Goal: Task Accomplishment & Management: Use online tool/utility

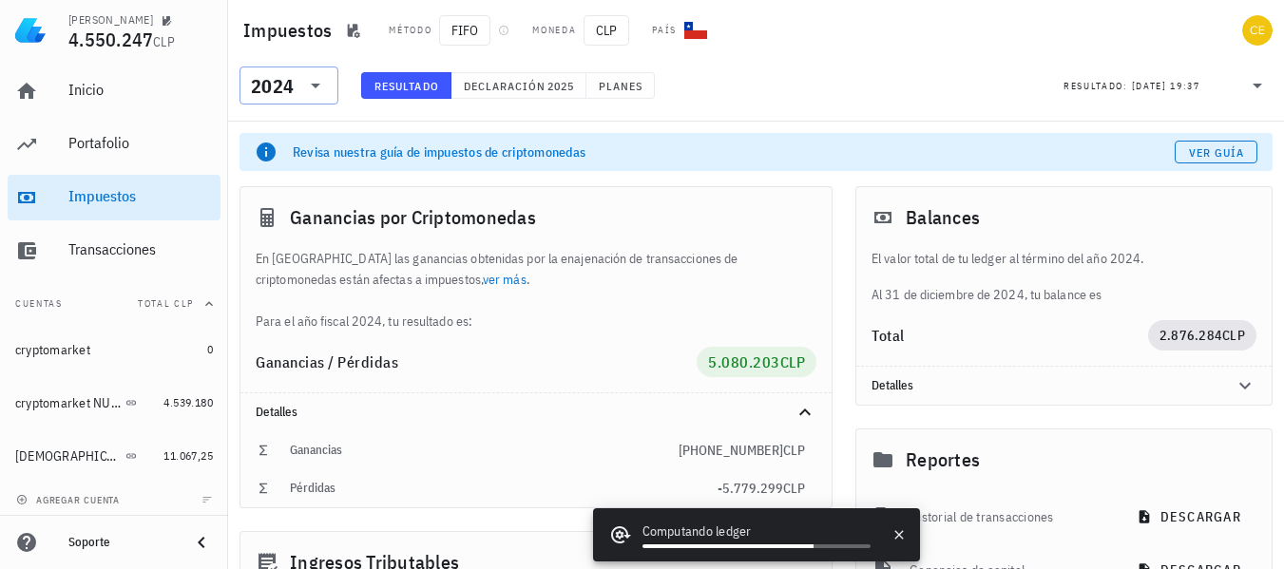
click at [317, 87] on icon at bounding box center [315, 85] width 23 height 23
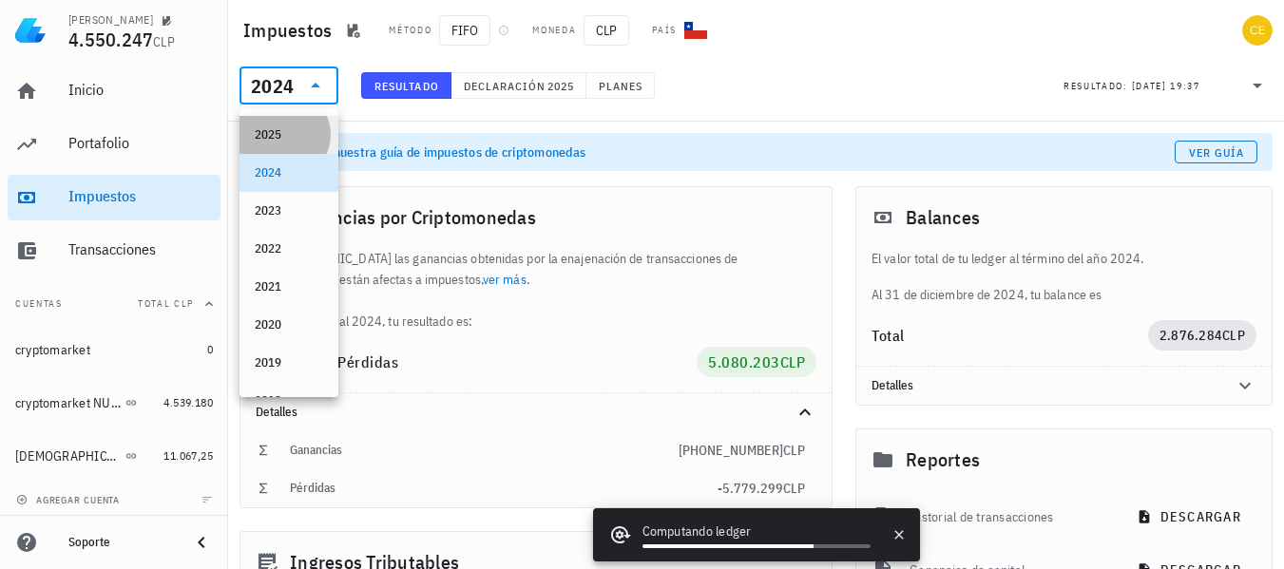
click at [287, 140] on div "2025" at bounding box center [289, 134] width 68 height 15
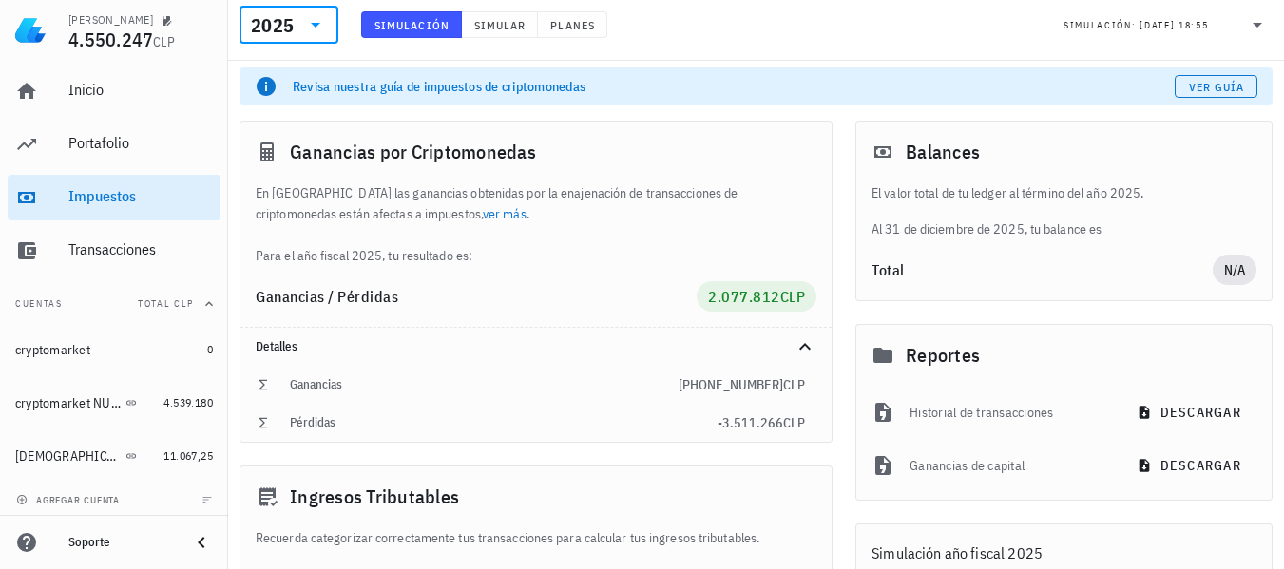
scroll to position [185, 0]
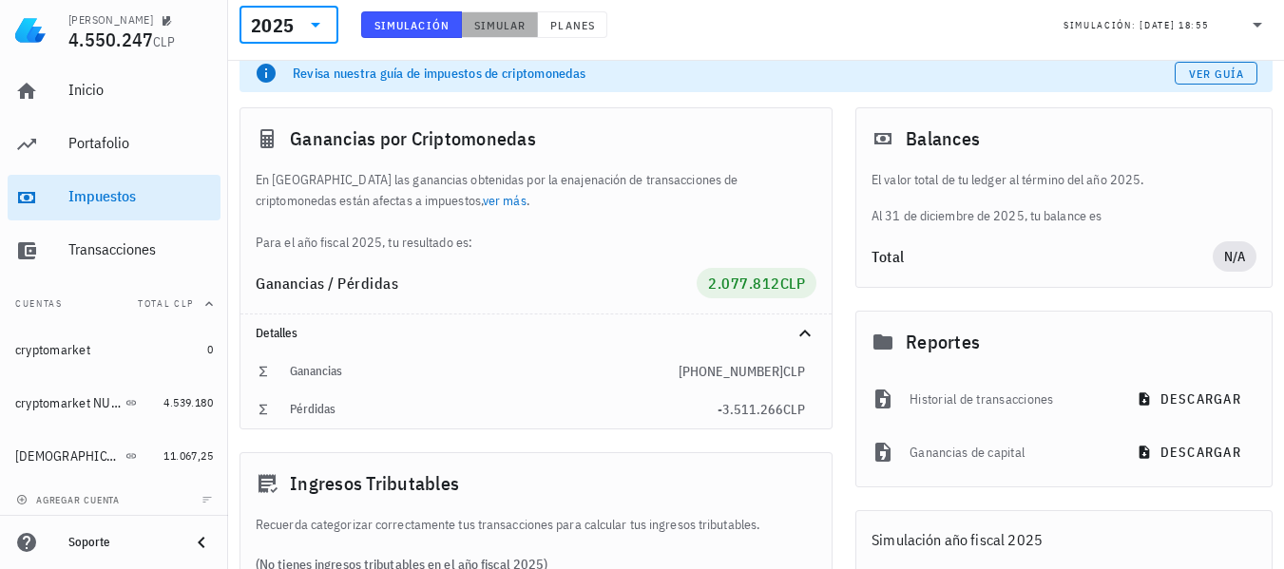
click at [488, 32] on button "Simular" at bounding box center [500, 24] width 77 height 27
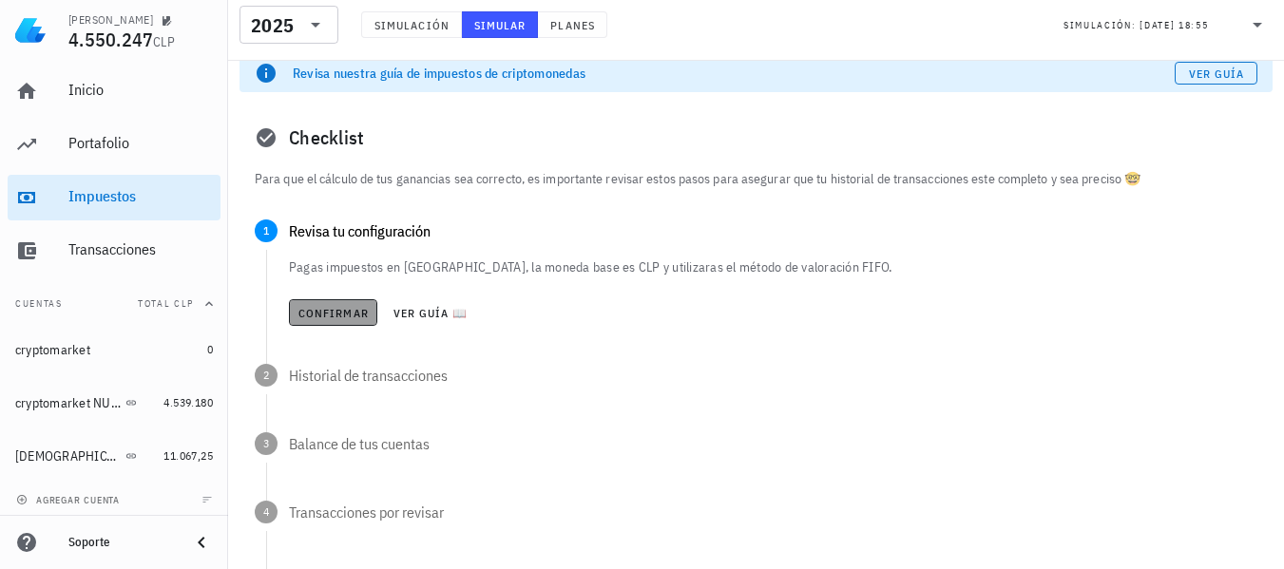
click at [352, 318] on span "Confirmar" at bounding box center [332, 313] width 71 height 14
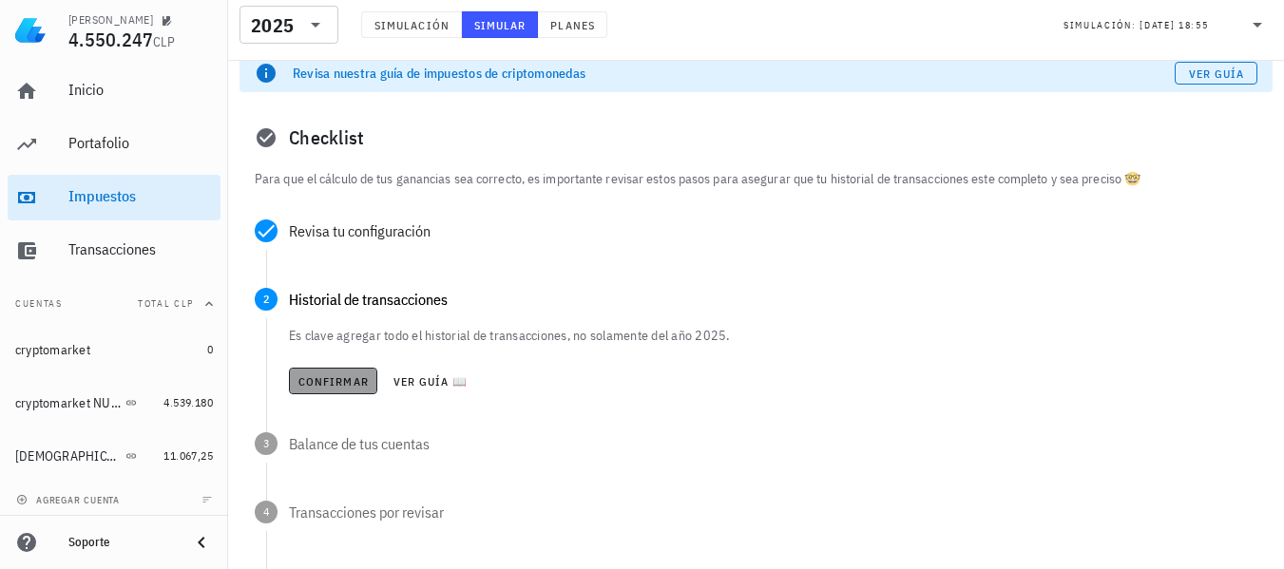
click at [342, 380] on span "Confirmar" at bounding box center [332, 381] width 71 height 14
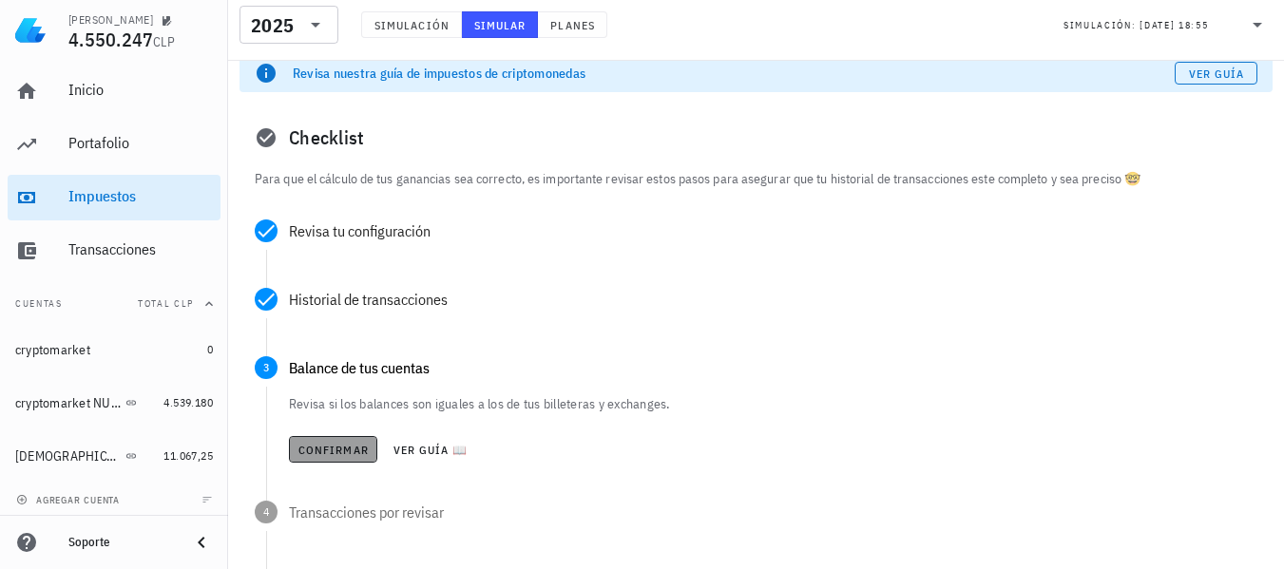
click at [336, 449] on span "Confirmar" at bounding box center [332, 450] width 71 height 14
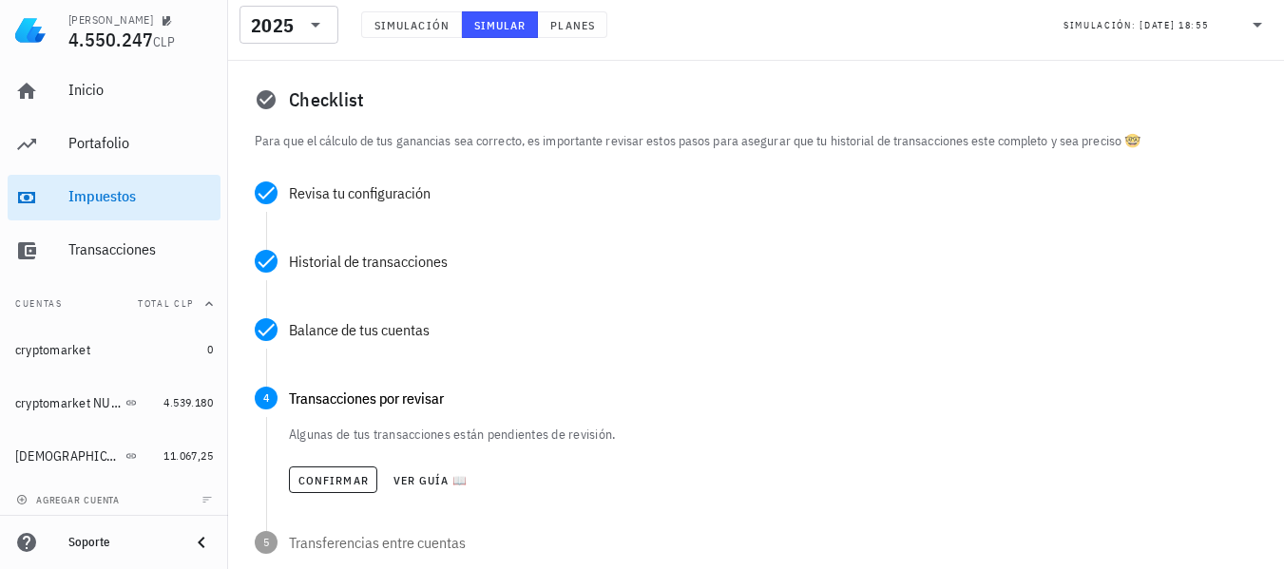
scroll to position [261, 0]
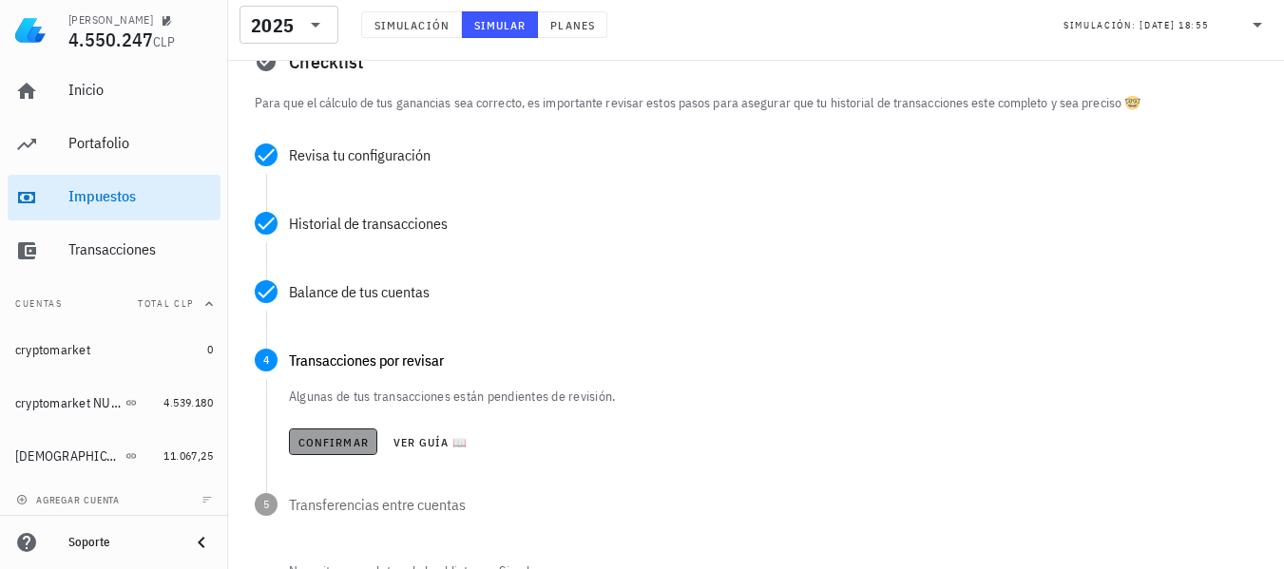
click at [336, 449] on span "Confirmar" at bounding box center [332, 442] width 71 height 14
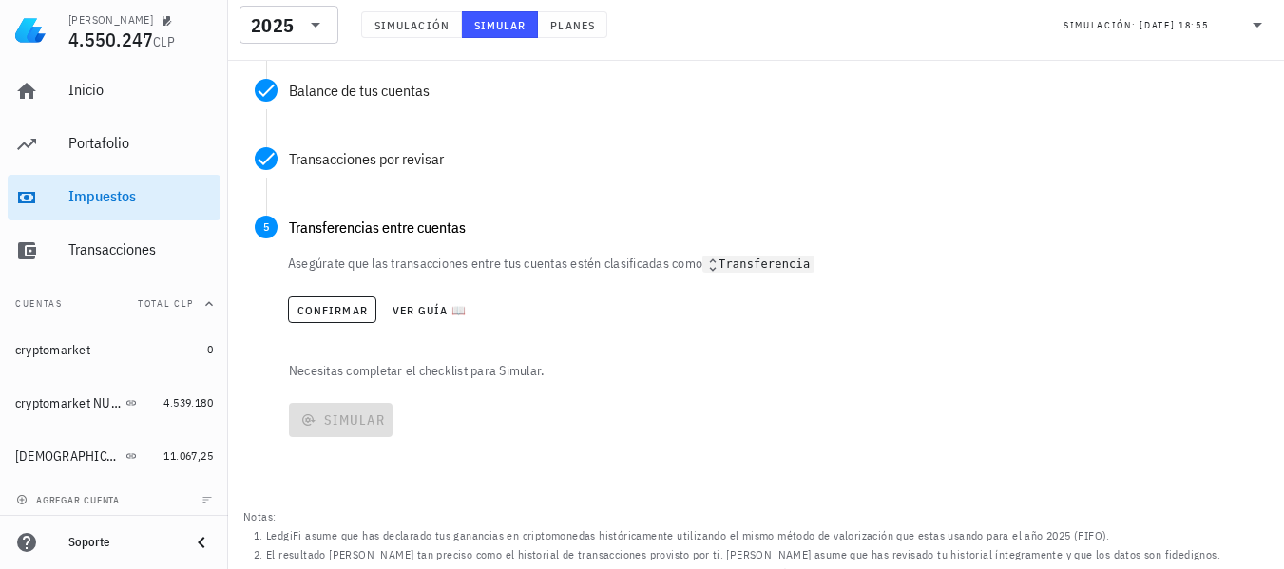
scroll to position [502, 0]
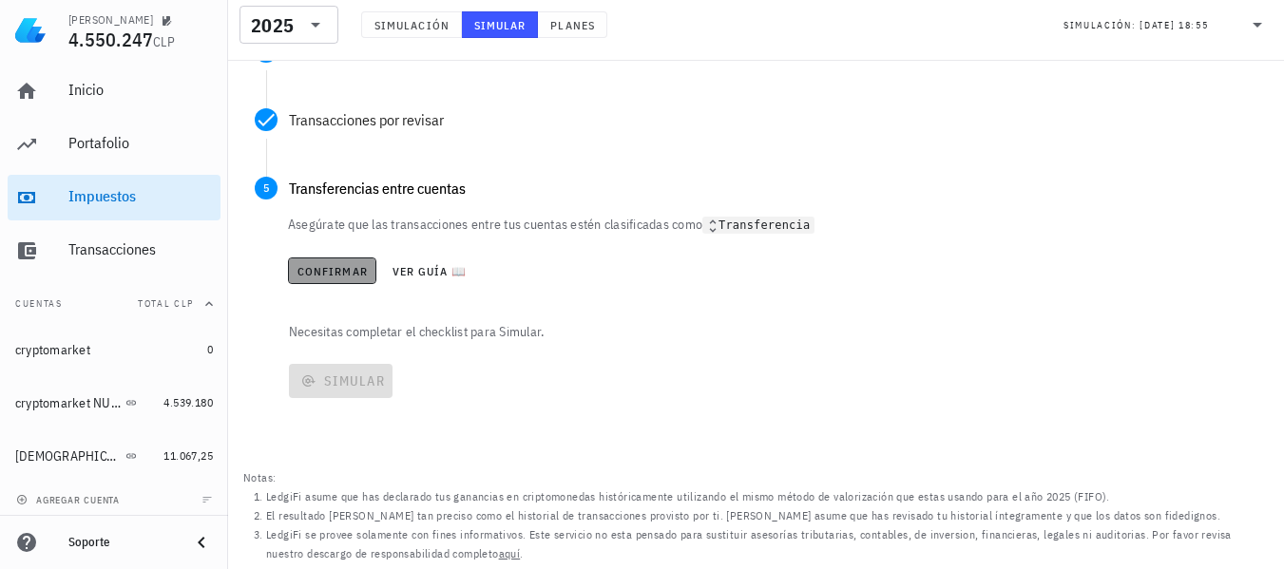
click at [346, 274] on span "Confirmar" at bounding box center [331, 271] width 71 height 14
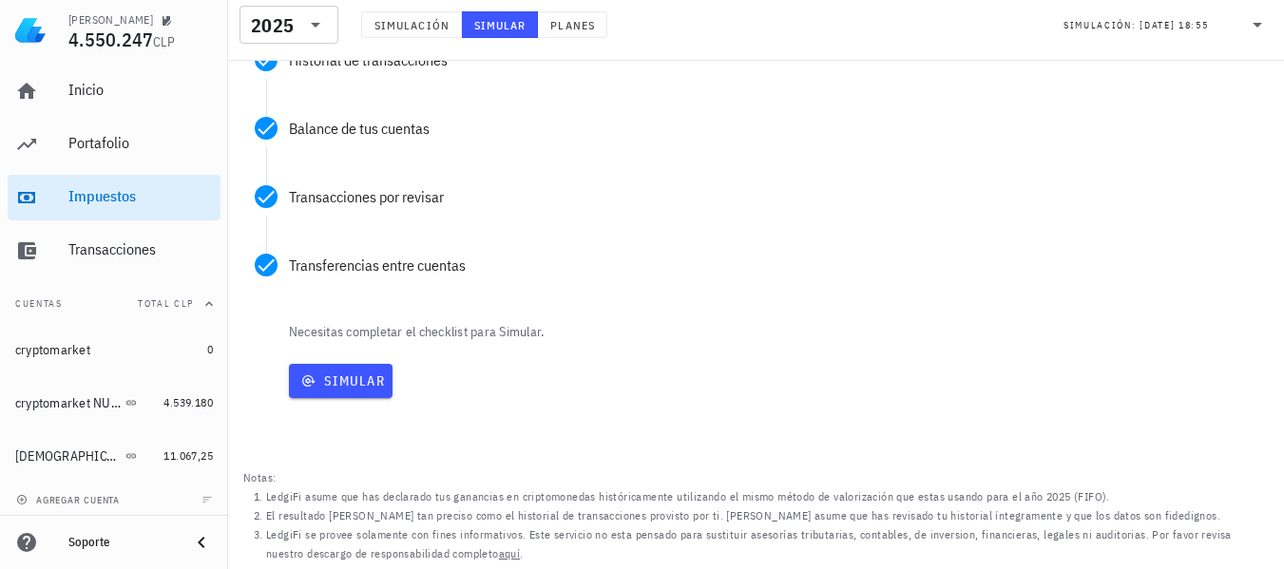
scroll to position [425, 0]
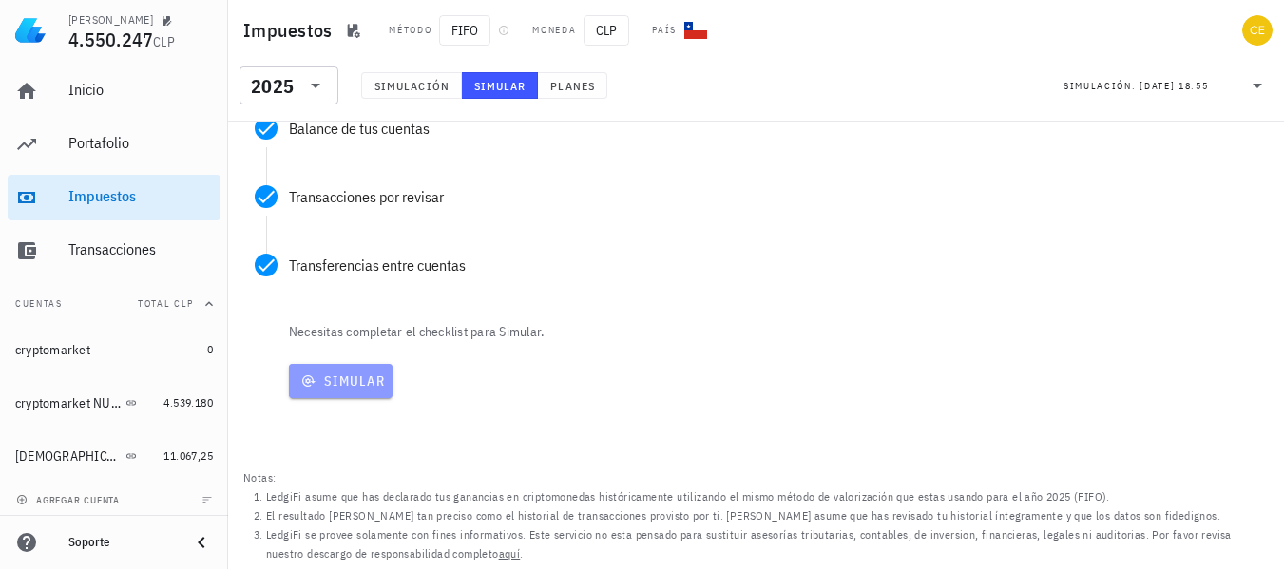
click at [346, 389] on span "Simular" at bounding box center [340, 381] width 88 height 17
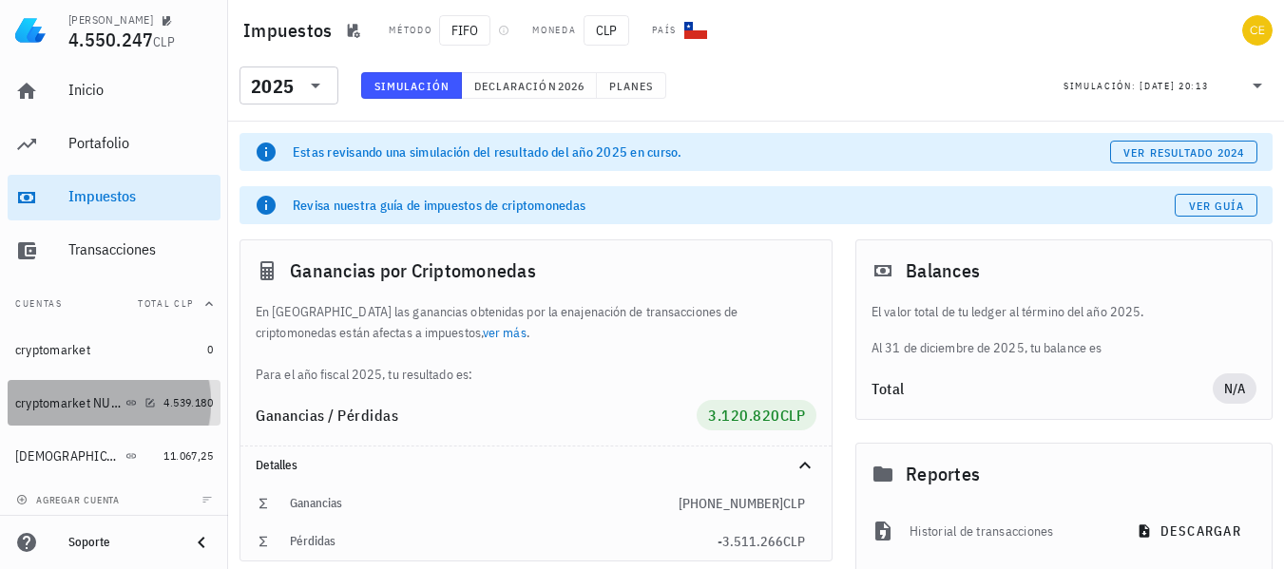
click at [102, 396] on div "cryptomarket NUEVA" at bounding box center [68, 403] width 106 height 16
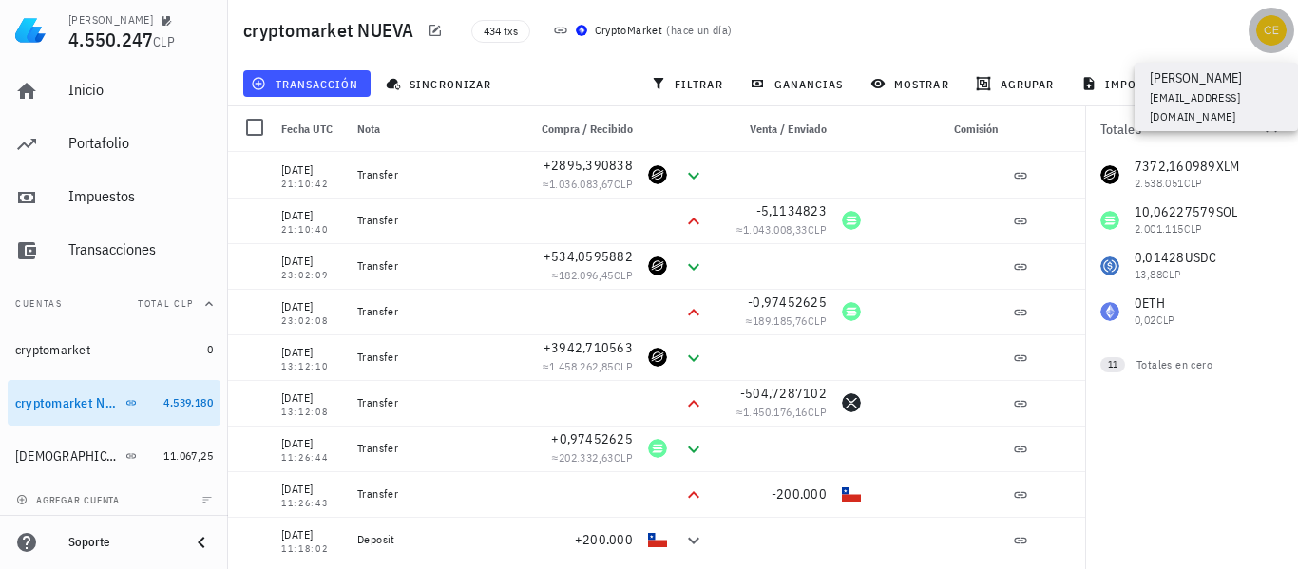
click at [1275, 30] on div "avatar" at bounding box center [1271, 30] width 30 height 30
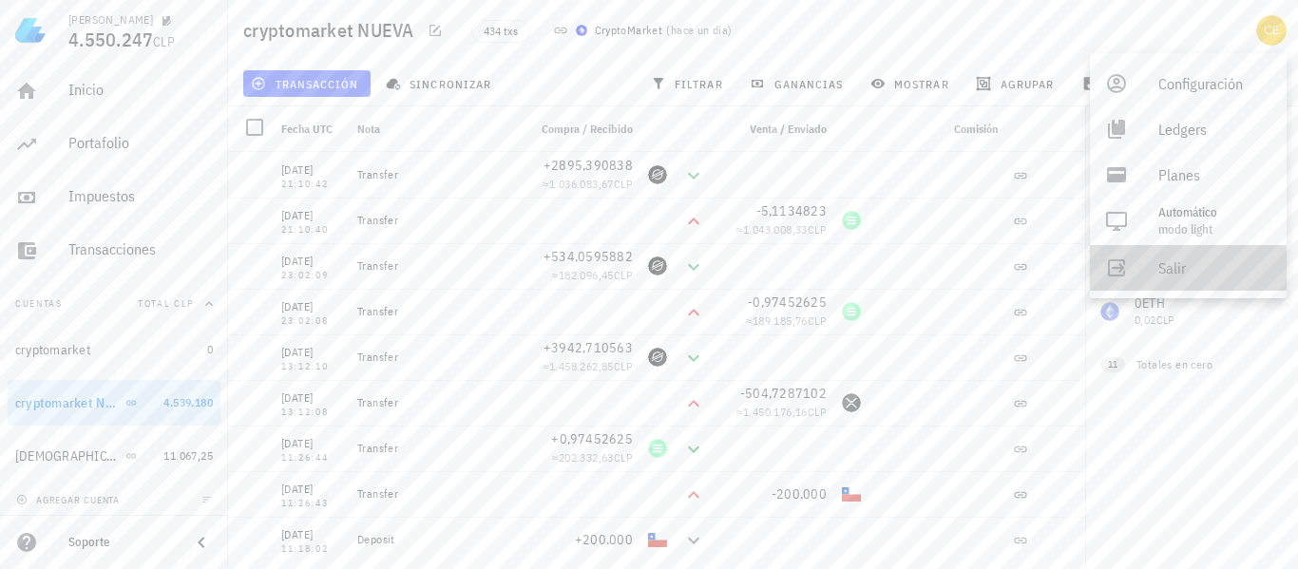
click at [1165, 266] on div "Salir" at bounding box center [1214, 268] width 113 height 38
